Goal: Navigation & Orientation: Go to known website

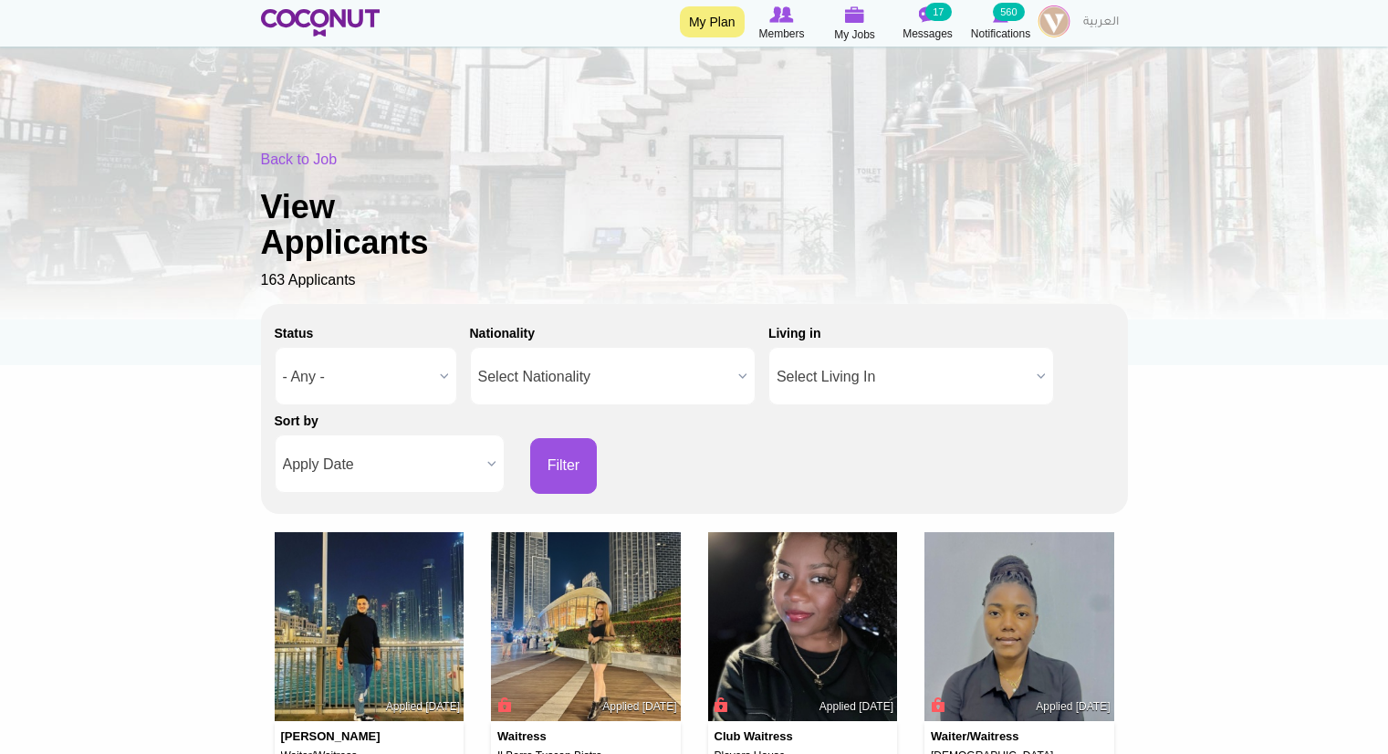
scroll to position [1439, 0]
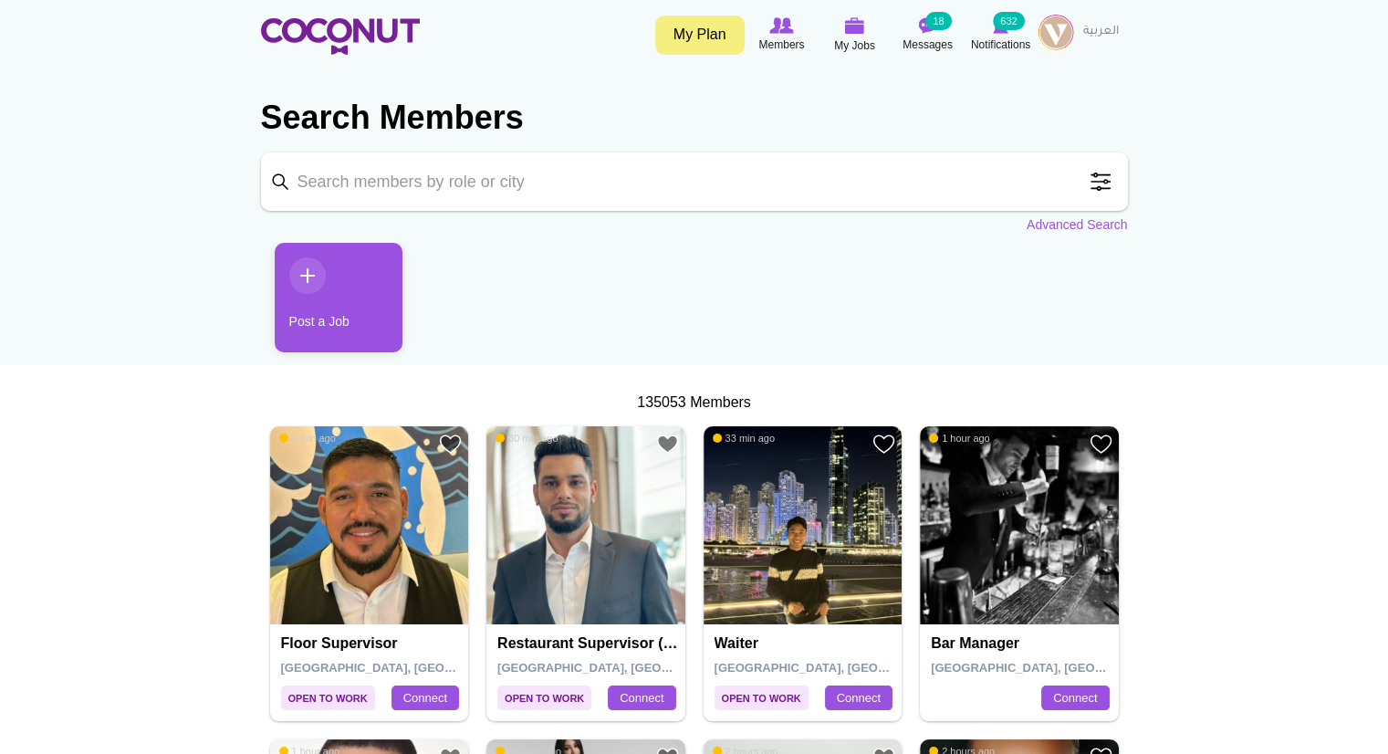
click at [1066, 37] on img at bounding box center [1056, 32] width 37 height 37
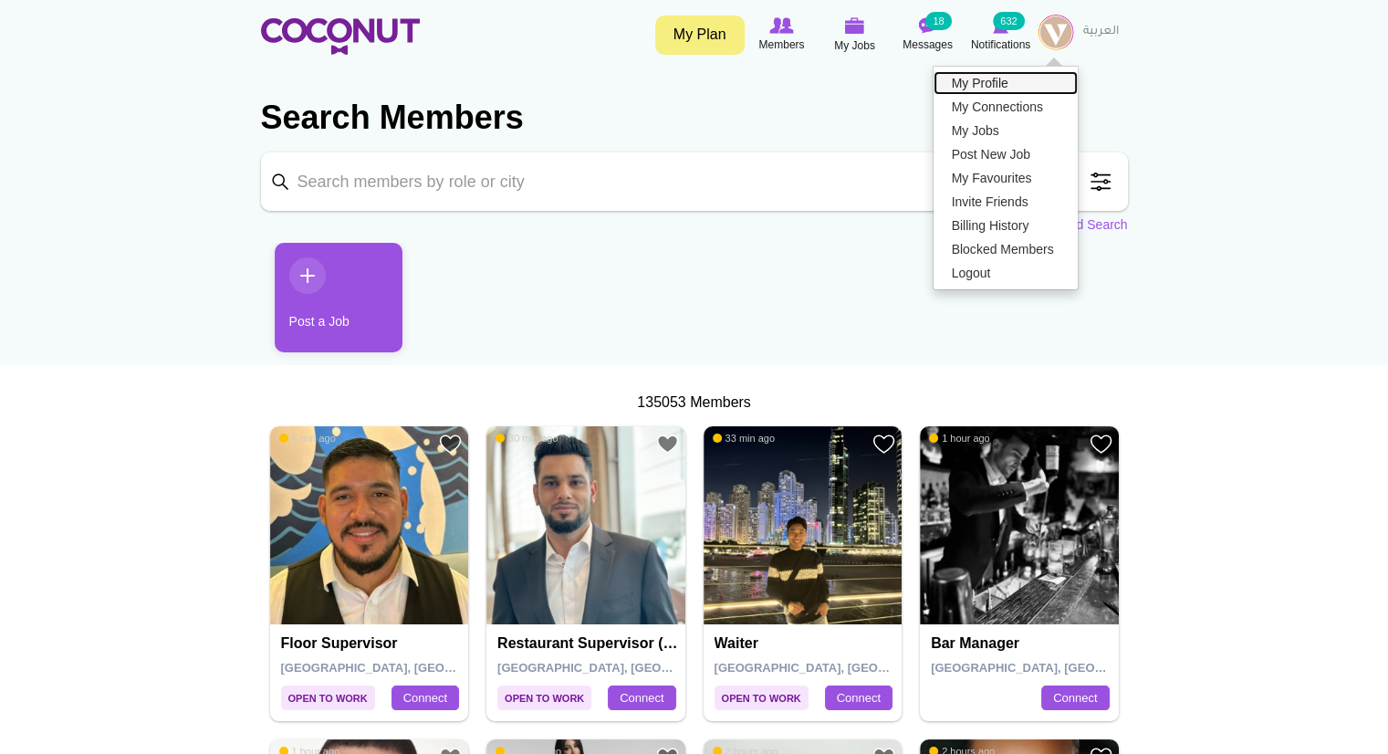
click at [1010, 81] on link "My Profile" at bounding box center [1006, 83] width 144 height 24
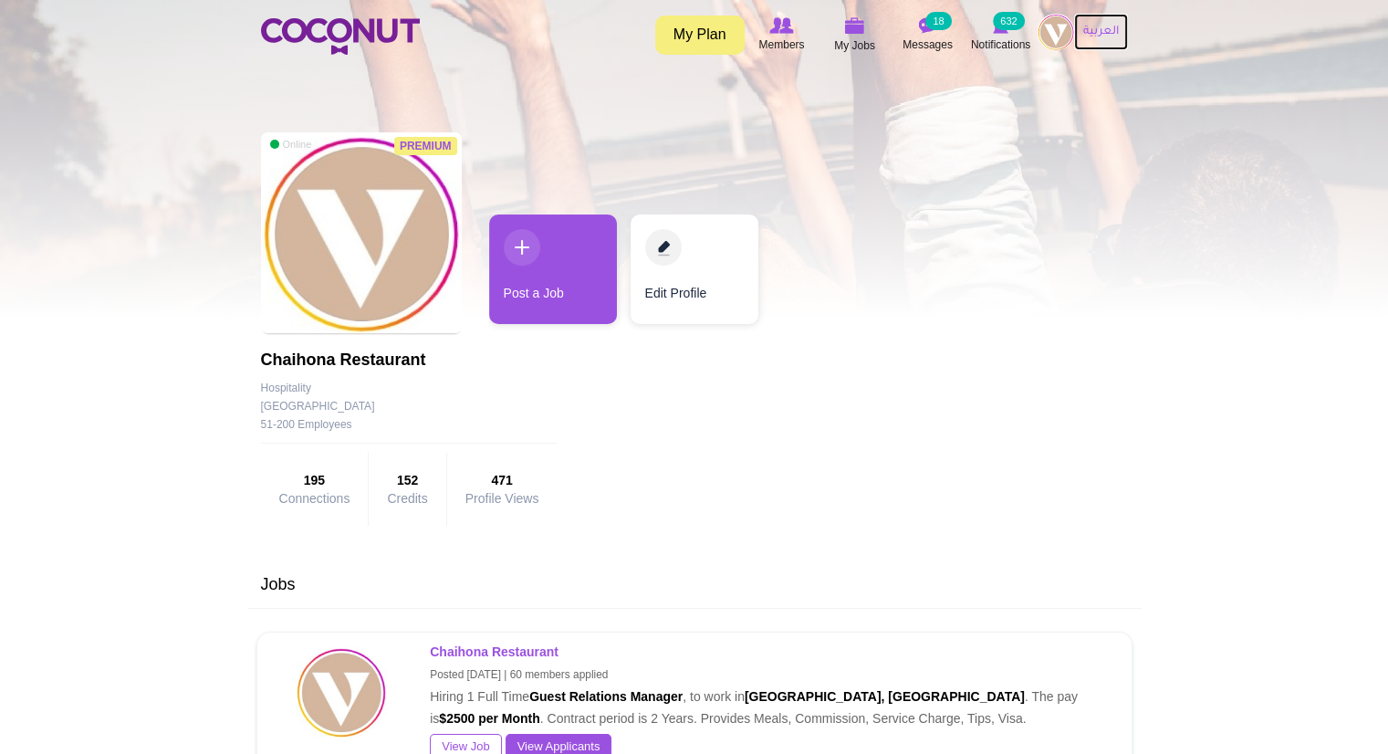
click at [1101, 31] on link "العربية" at bounding box center [1101, 32] width 54 height 37
